Goal: Transaction & Acquisition: Download file/media

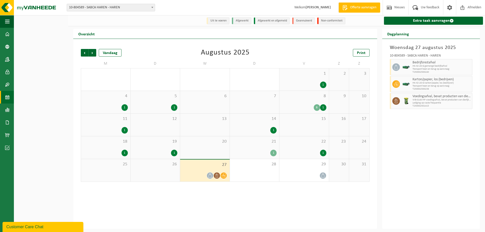
click at [95, 8] on span "10-804589 - SABCA HAREN - HAREN" at bounding box center [111, 7] width 88 height 7
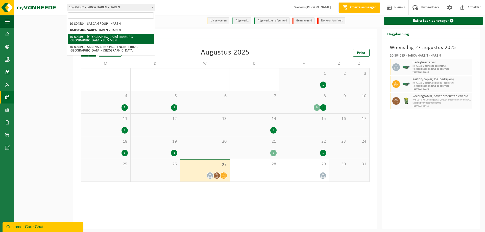
select select "34497"
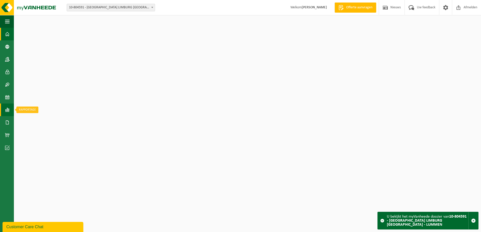
click at [5, 109] on span at bounding box center [7, 110] width 5 height 13
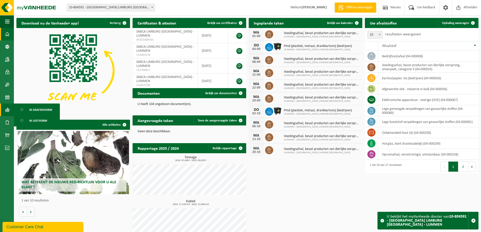
click at [42, 119] on span "In lijstvorm" at bounding box center [38, 121] width 18 height 10
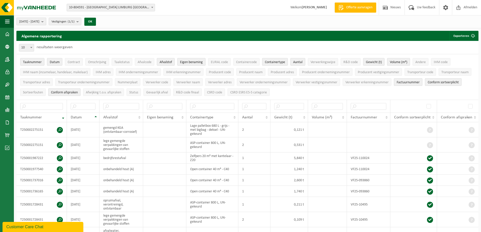
click at [39, 23] on span "[DATE] - [DATE]" at bounding box center [29, 22] width 20 height 8
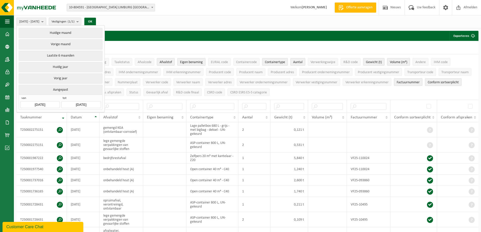
click at [39, 23] on span "[DATE] - [DATE]" at bounding box center [29, 22] width 20 height 8
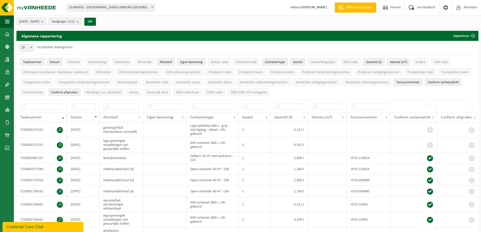
click at [46, 22] on b "submit" at bounding box center [43, 21] width 5 height 7
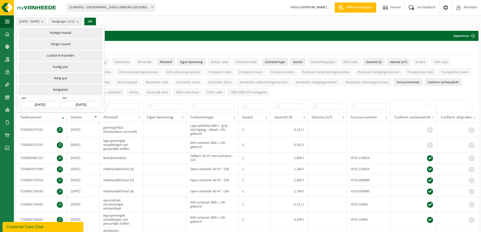
click at [44, 101] on input "[DATE]" at bounding box center [39, 104] width 39 height 7
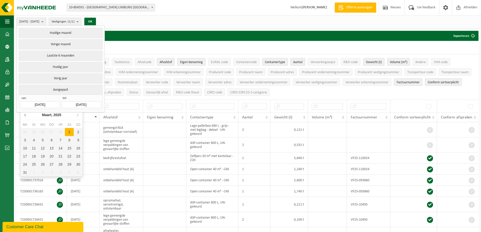
click at [27, 116] on icon at bounding box center [25, 115] width 8 height 8
click at [43, 132] on div "1" at bounding box center [42, 132] width 9 height 8
type input "[DATE]"
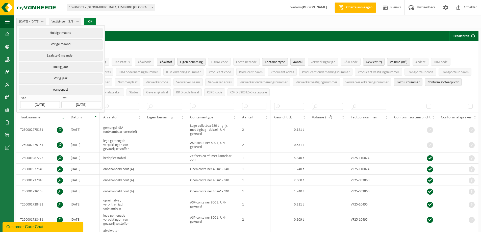
click at [96, 22] on button "OK" at bounding box center [90, 22] width 12 height 8
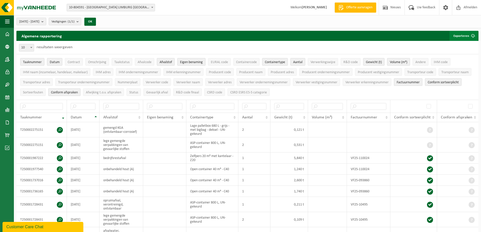
click at [465, 32] on button "Exporteren" at bounding box center [464, 36] width 29 height 10
click at [458, 57] on link "Alle beschikbare kolommen" at bounding box center [455, 56] width 46 height 10
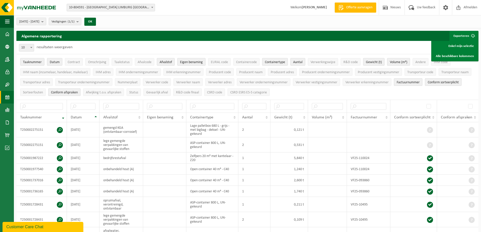
click at [7, 99] on span at bounding box center [7, 97] width 5 height 13
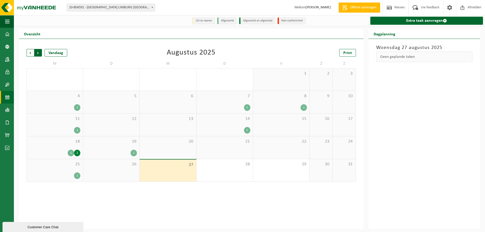
click at [32, 55] on span "Vorige" at bounding box center [31, 53] width 8 height 8
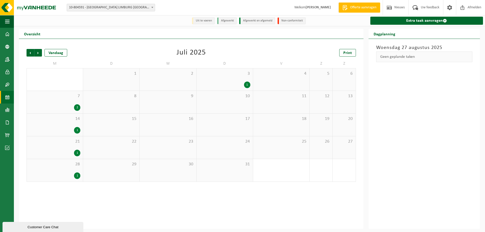
click at [32, 55] on span "Vorige" at bounding box center [31, 53] width 8 height 8
click at [39, 53] on span "Volgende" at bounding box center [38, 53] width 8 height 8
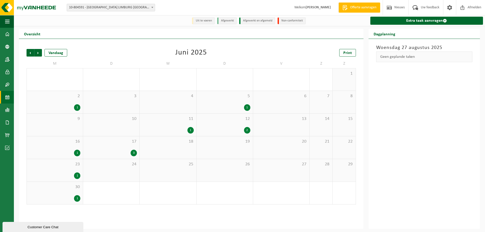
click at [39, 53] on span "Volgende" at bounding box center [38, 53] width 8 height 8
